Goal: Browse casually

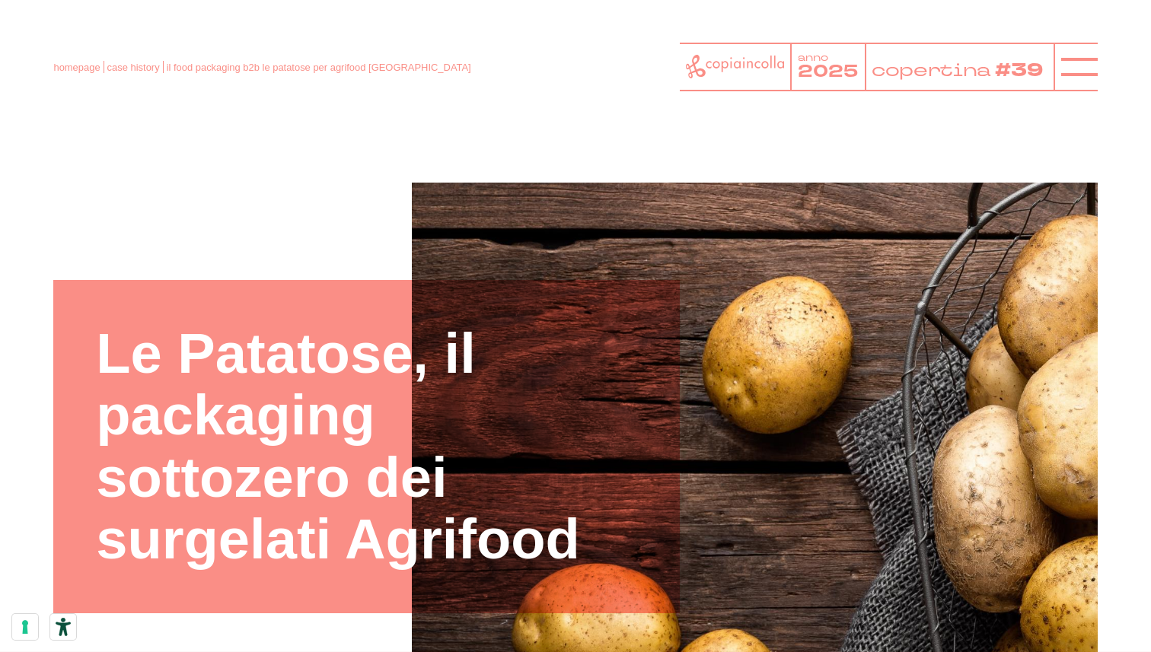
click at [71, 59] on div "homepage case history il food packaging b2b le patatose per agrifood [GEOGRAPHI…" at bounding box center [575, 67] width 1044 height 49
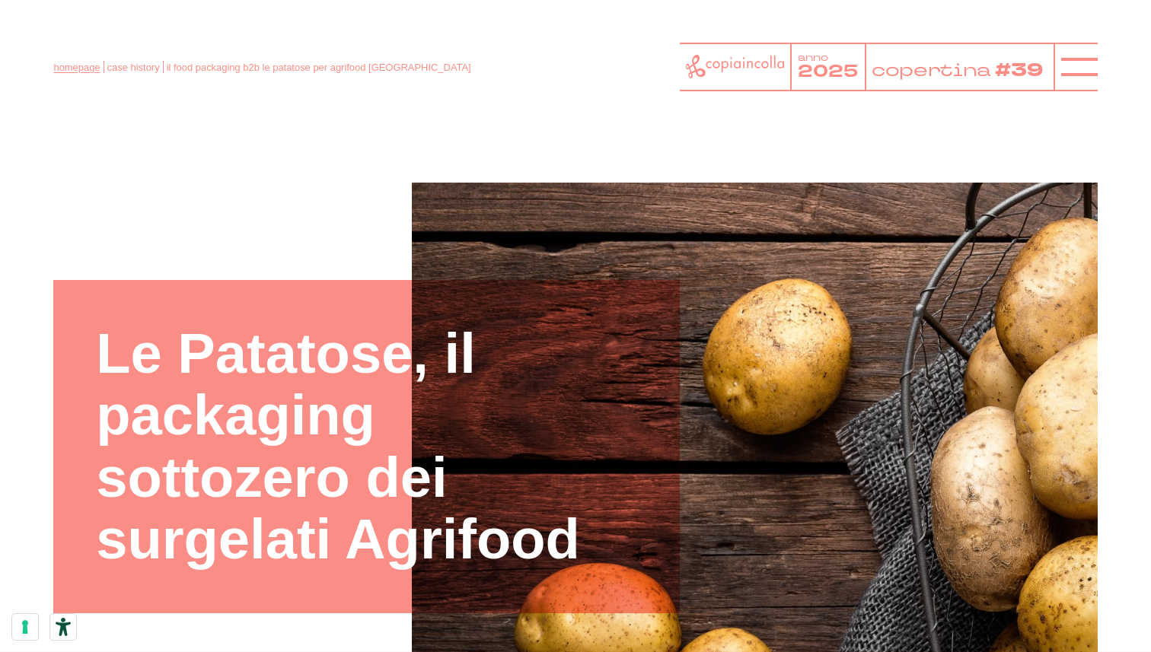
click at [70, 70] on link "homepage" at bounding box center [76, 67] width 46 height 11
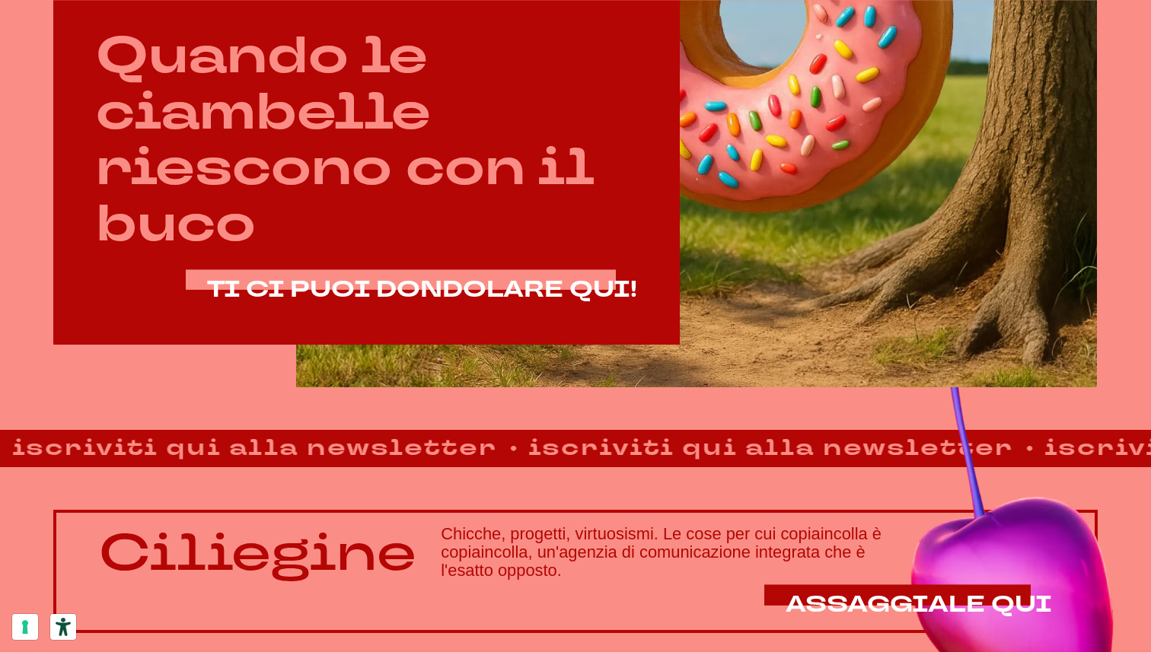
scroll to position [824, 0]
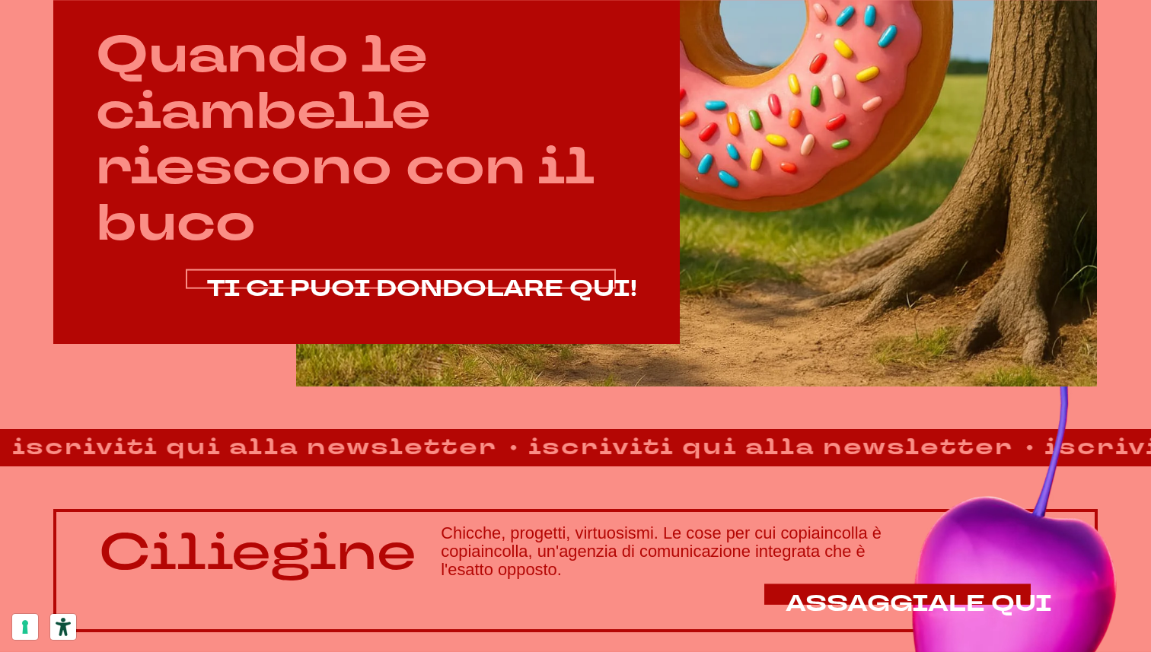
click at [299, 285] on span "TI CI PUOI DONDOLARE QUI!" at bounding box center [422, 288] width 430 height 31
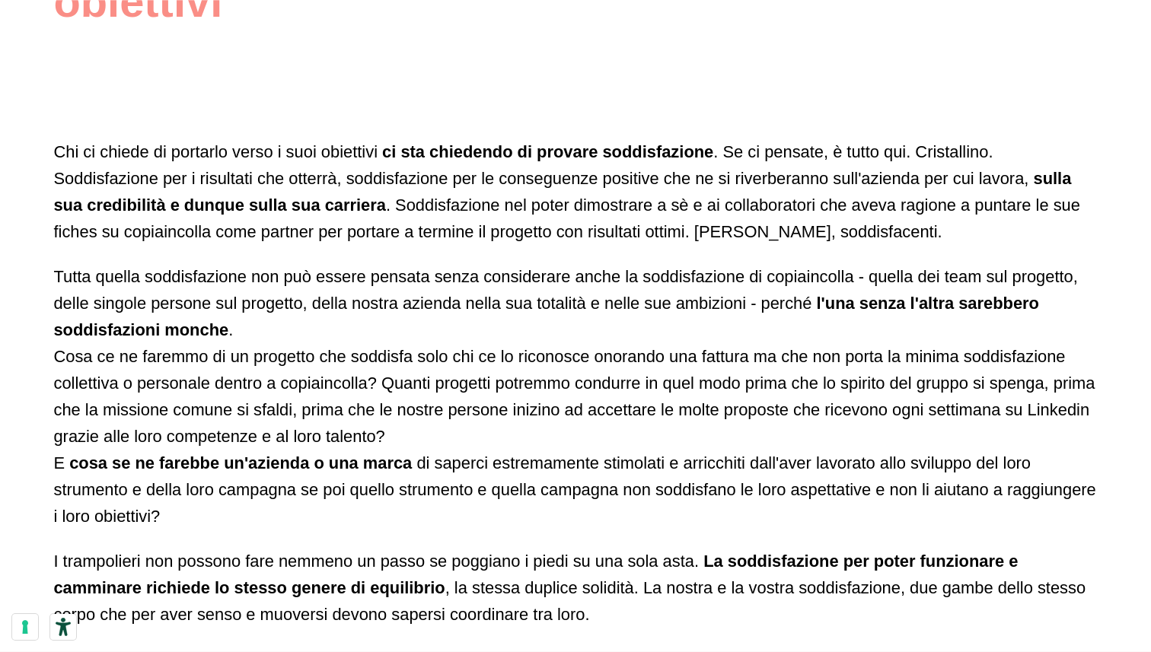
scroll to position [2413, 0]
